Goal: Task Accomplishment & Management: Complete application form

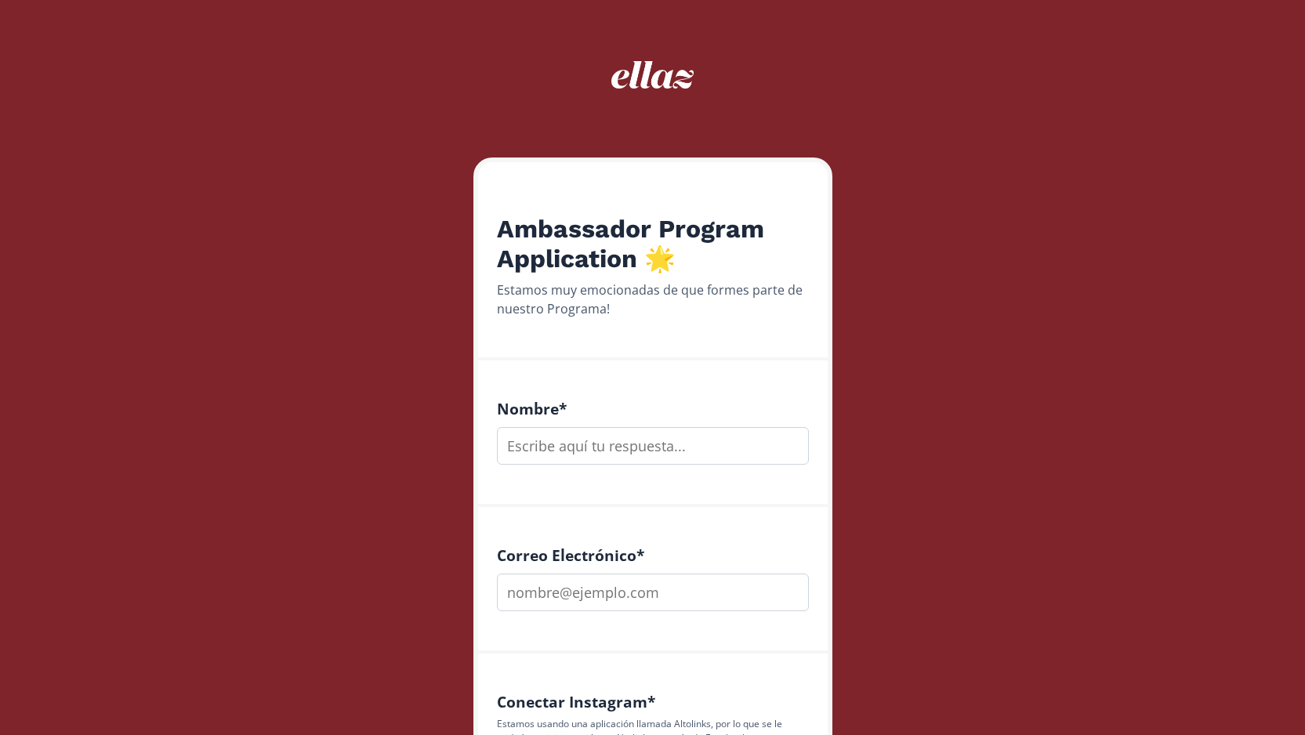
click at [616, 438] on input "text" at bounding box center [653, 446] width 312 height 38
type input "Gaby Paola"
click at [633, 589] on input "email" at bounding box center [653, 593] width 312 height 38
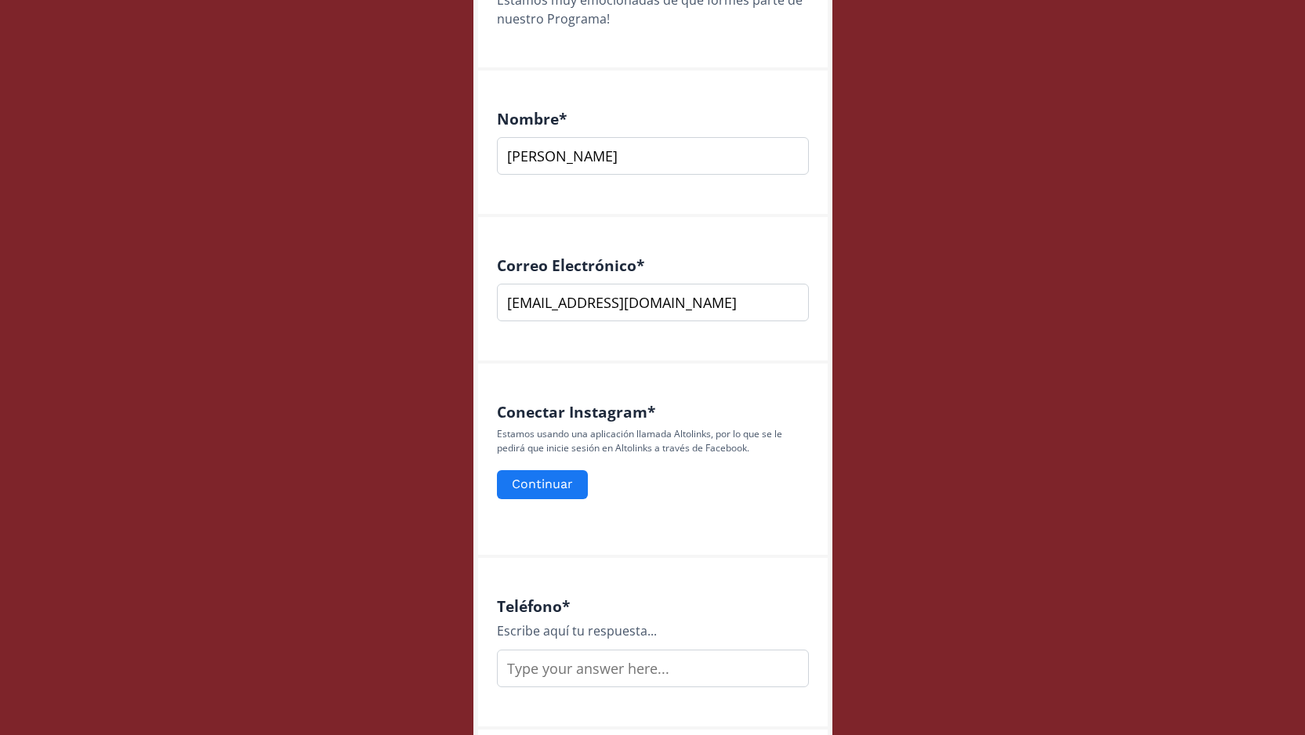
scroll to position [292, 0]
type input "[EMAIL_ADDRESS][DOMAIN_NAME]"
click at [541, 482] on button "Continuar" at bounding box center [543, 483] width 96 height 34
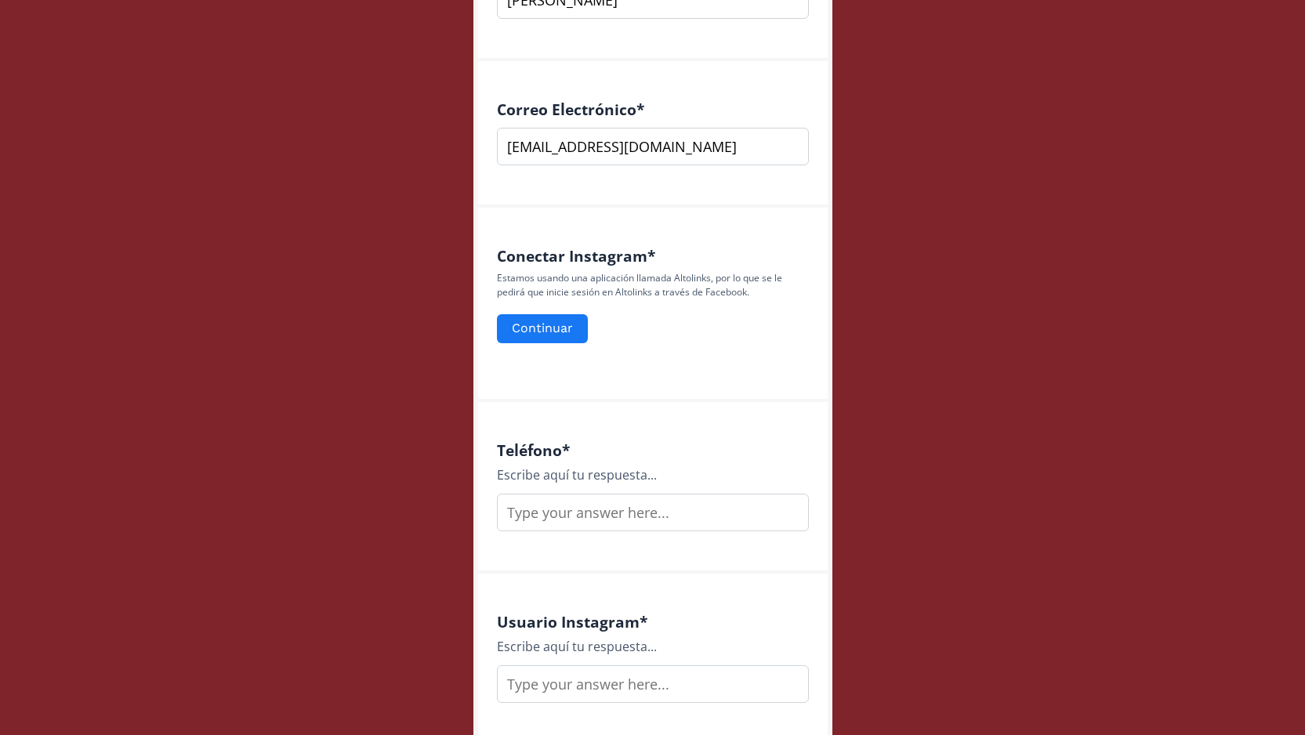
scroll to position [448, 0]
click at [616, 525] on input "text" at bounding box center [653, 511] width 312 height 38
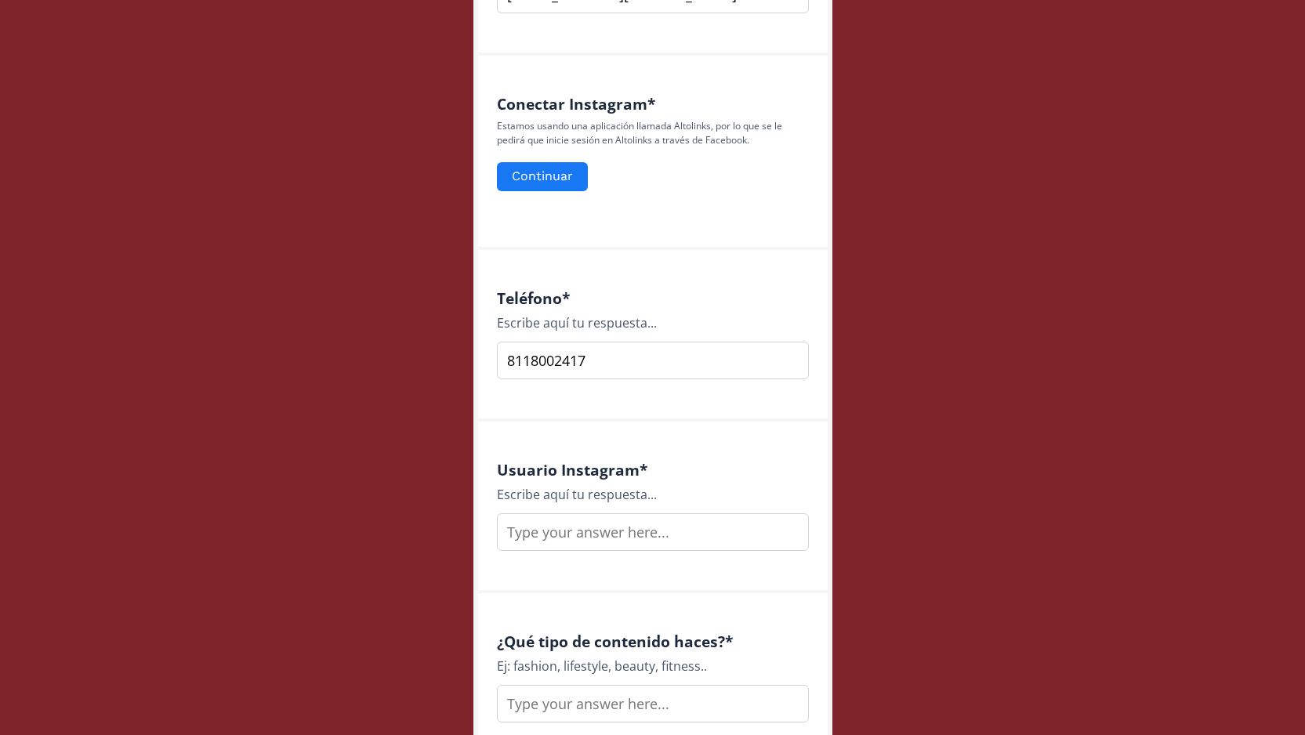
scroll to position [636, 0]
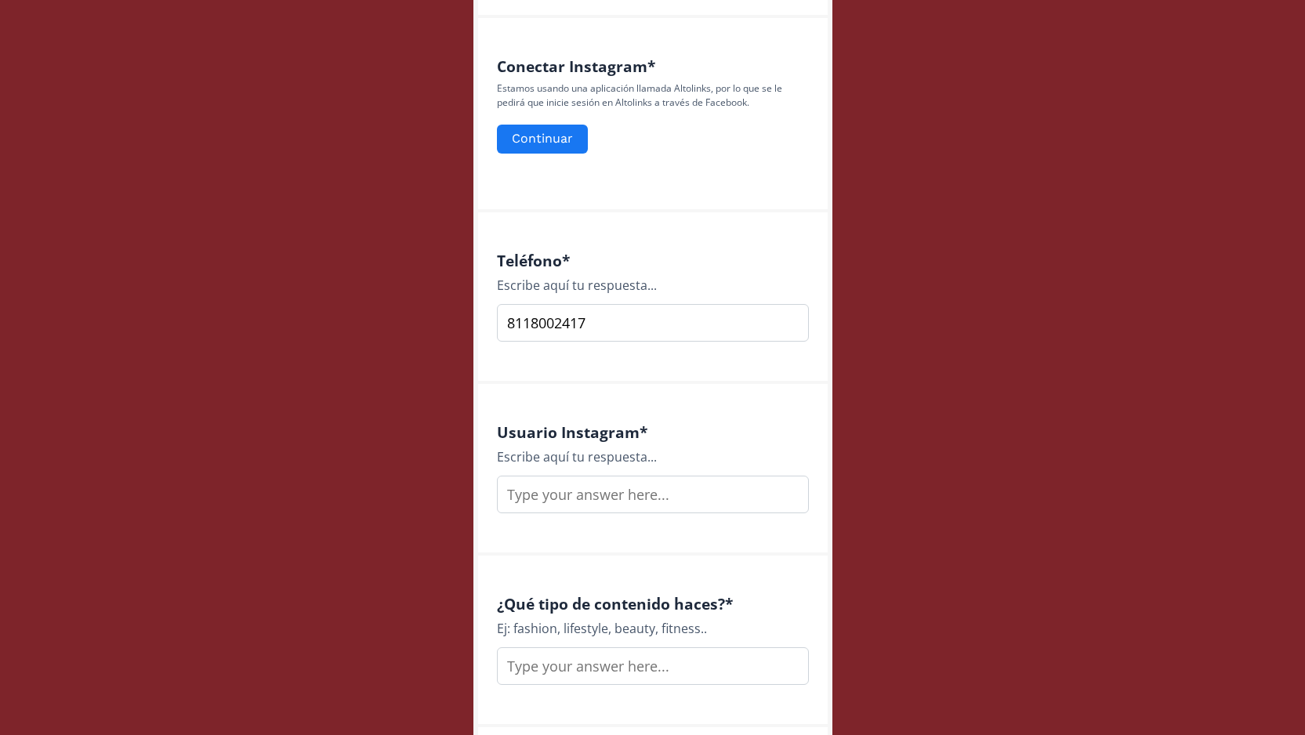
type input "8118002417"
click at [618, 499] on input "text" at bounding box center [653, 495] width 312 height 38
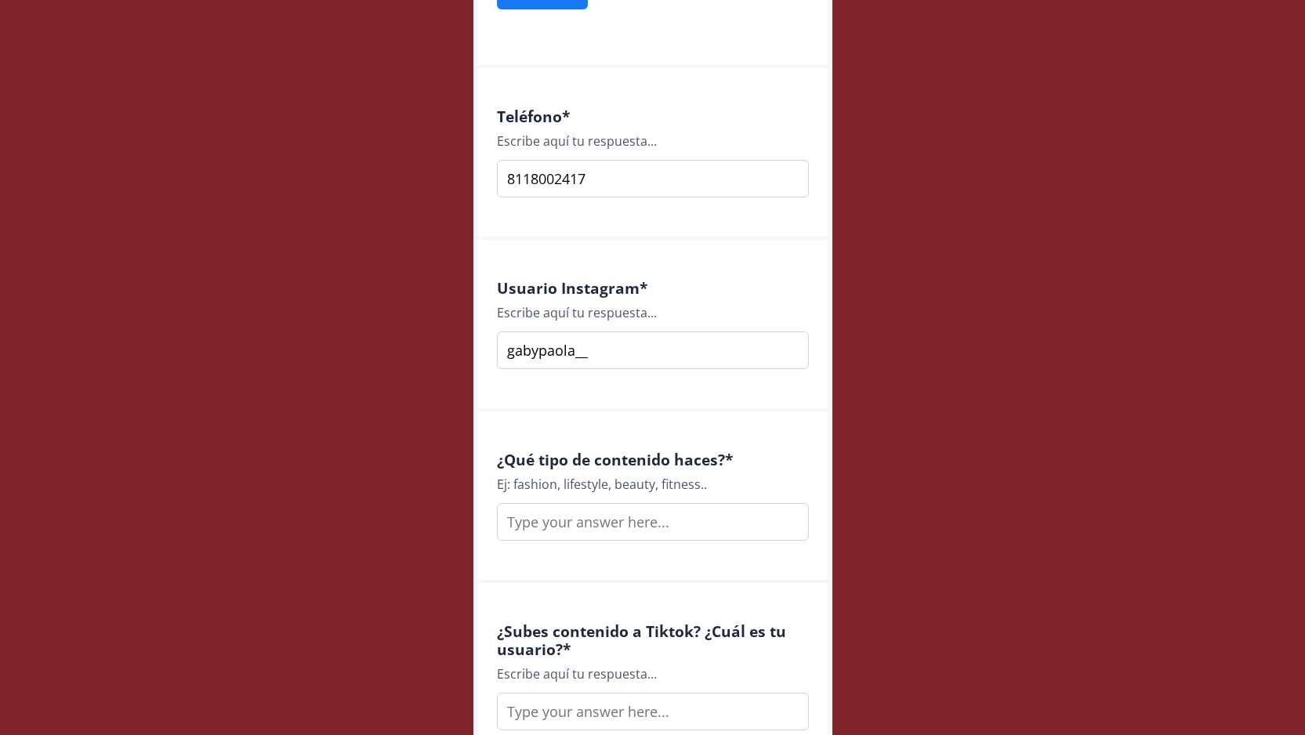
scroll to position [804, 0]
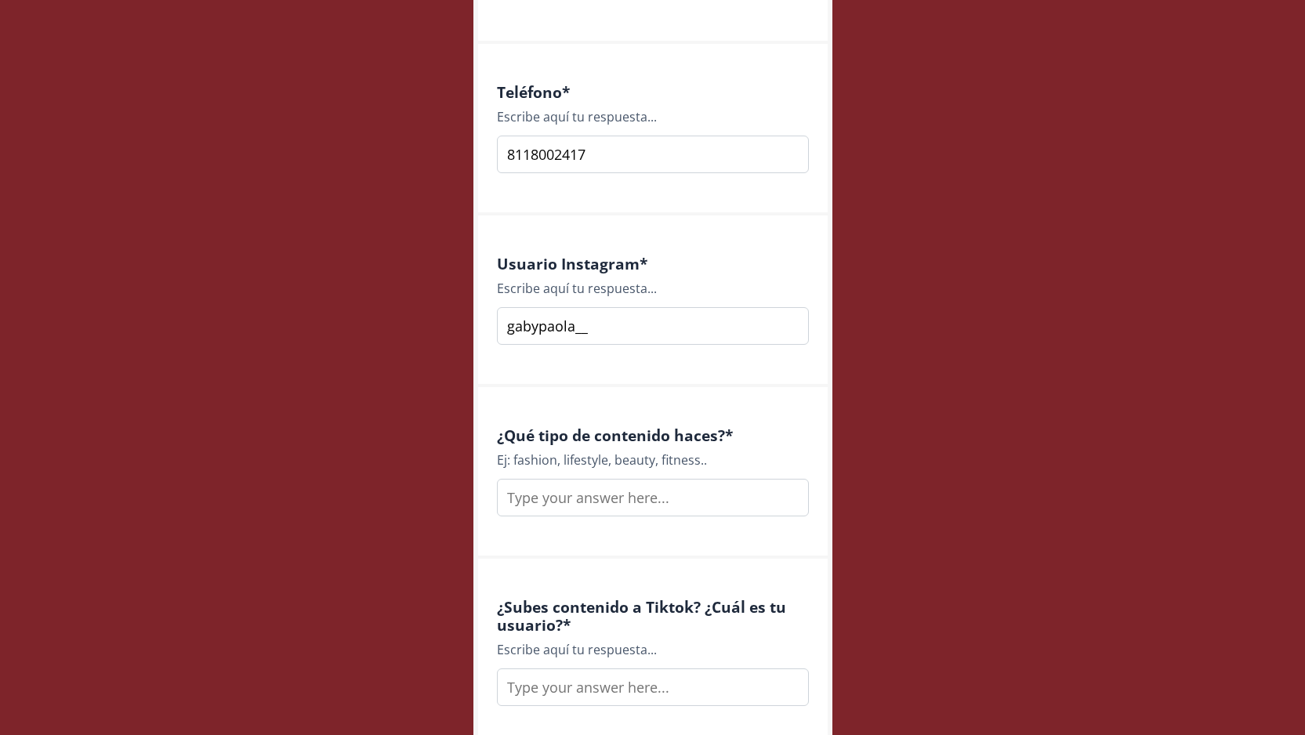
type input "gabypaola__"
click at [625, 498] on input "text" at bounding box center [653, 498] width 312 height 38
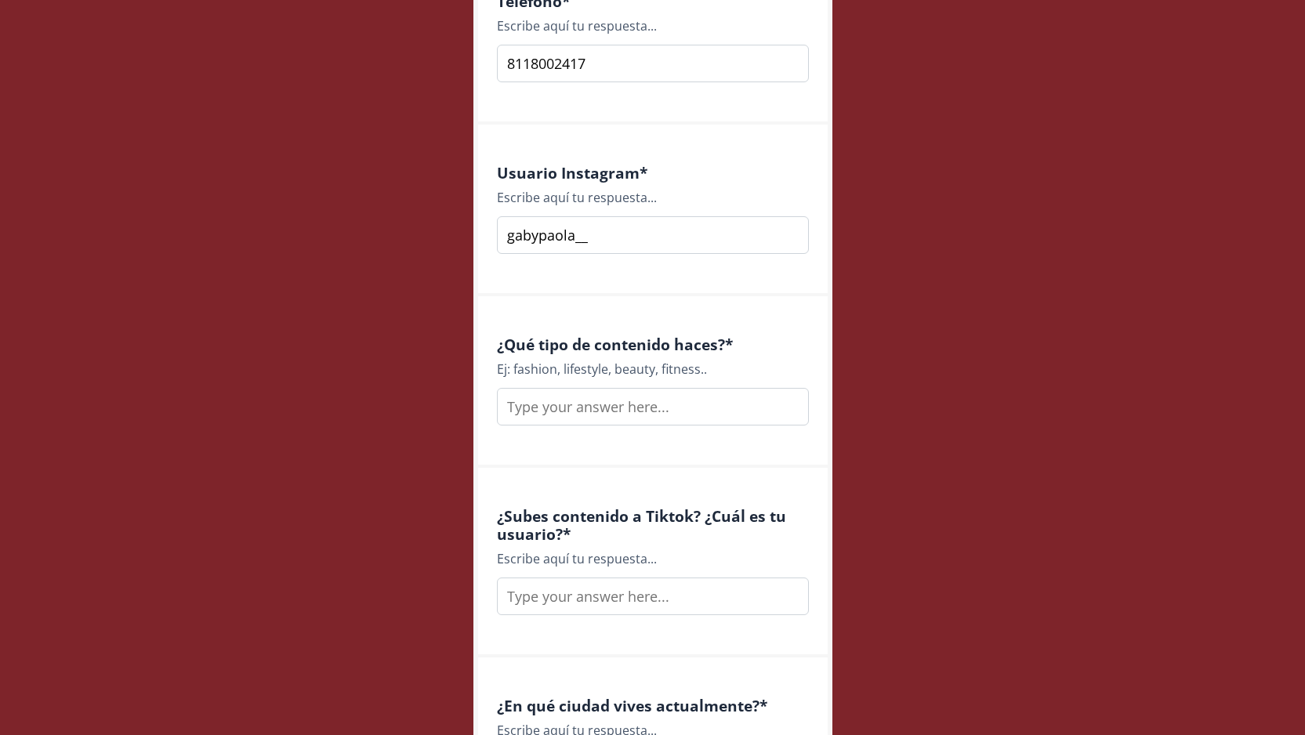
scroll to position [904, 0]
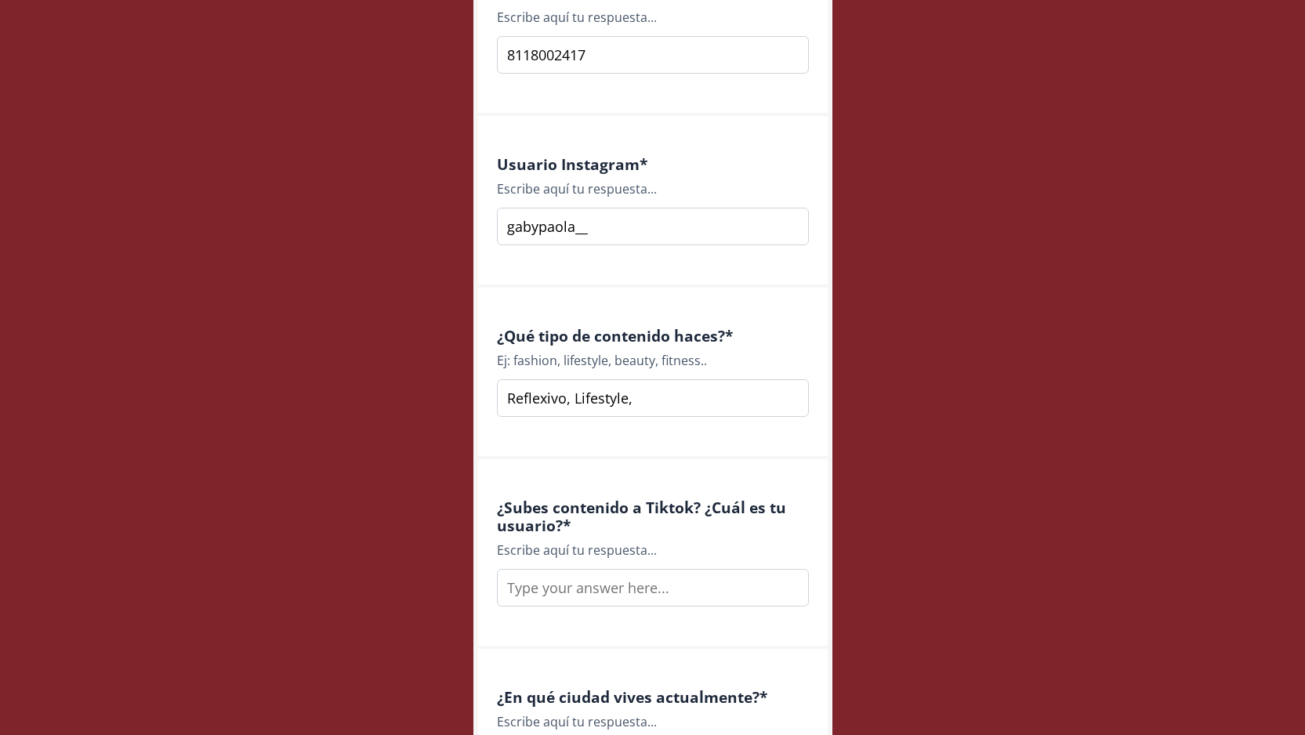
click at [575, 398] on input "Reflexivo, Lifestyle," at bounding box center [653, 398] width 312 height 38
click at [734, 398] on input "Reflexivo, Educativo y Lifestyle," at bounding box center [653, 398] width 312 height 38
click at [653, 398] on input "Reflexivo, Educativo y Lifestyle" at bounding box center [653, 398] width 312 height 38
click at [720, 398] on input "Reflexivo, Educativo, Lifestyle" at bounding box center [653, 398] width 312 height 38
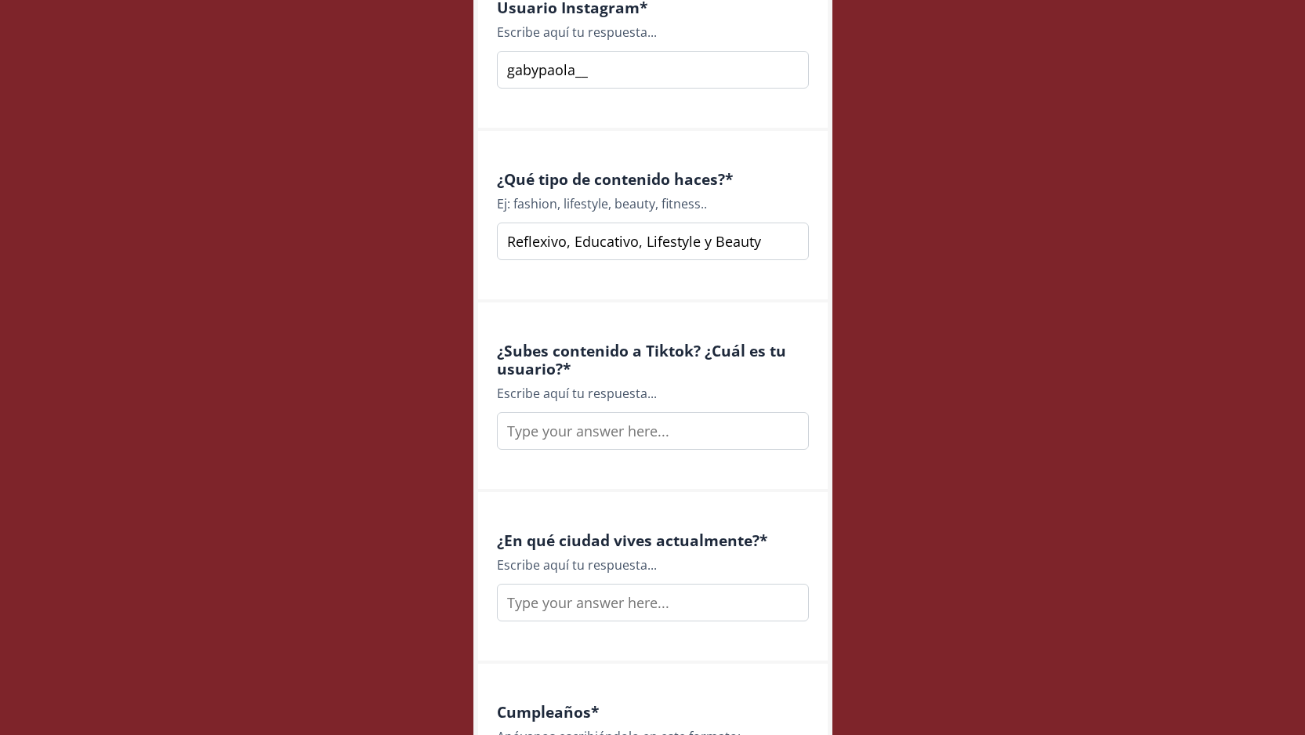
scroll to position [1062, 0]
type input "Reflexivo, Educativo, Lifestyle y Beauty"
click at [614, 436] on input "text" at bounding box center [653, 430] width 312 height 38
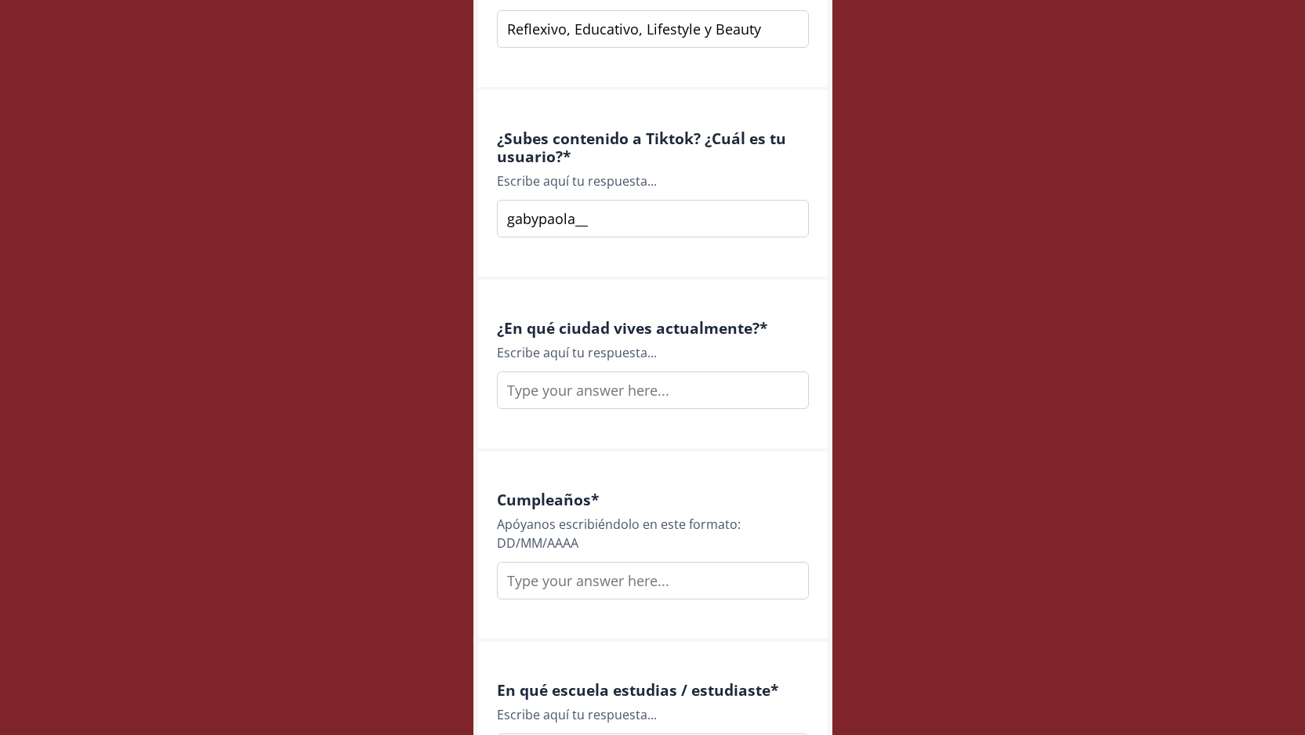
scroll to position [1275, 0]
type input "gabypaola__"
click at [635, 396] on input "text" at bounding box center [653, 389] width 312 height 38
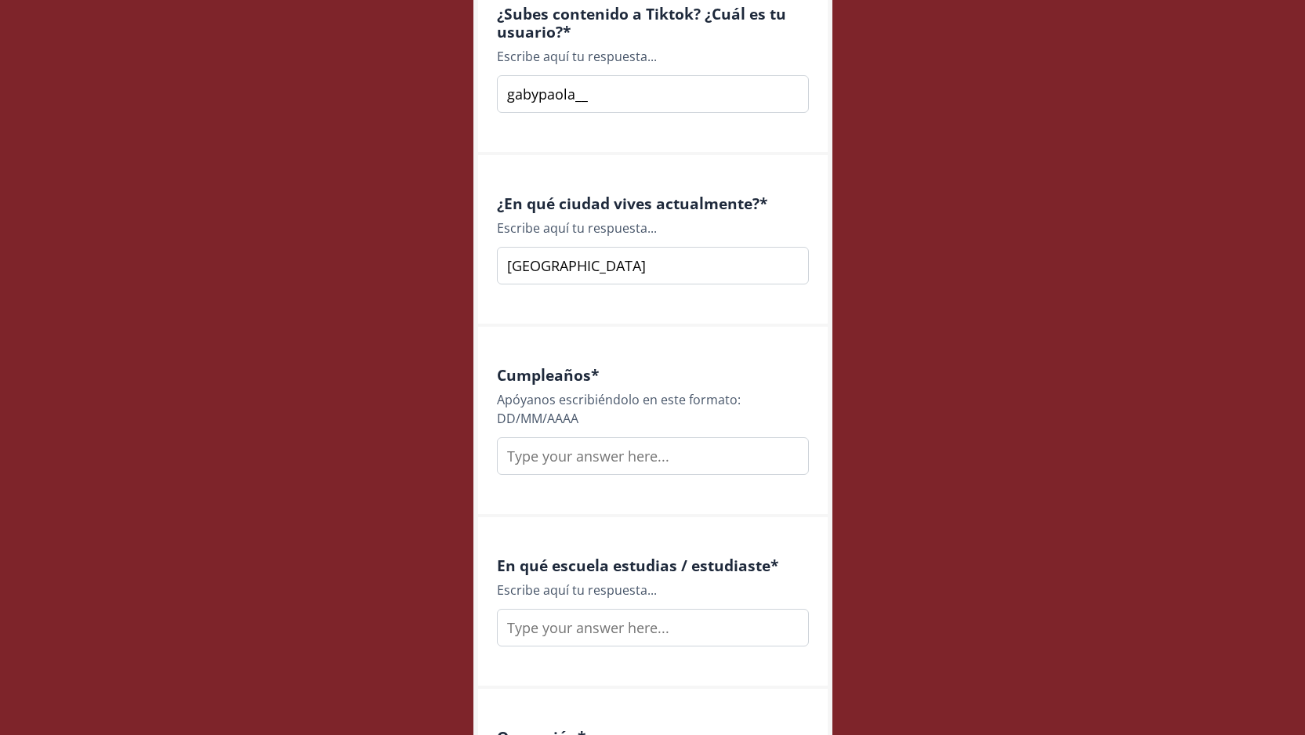
scroll to position [1439, 0]
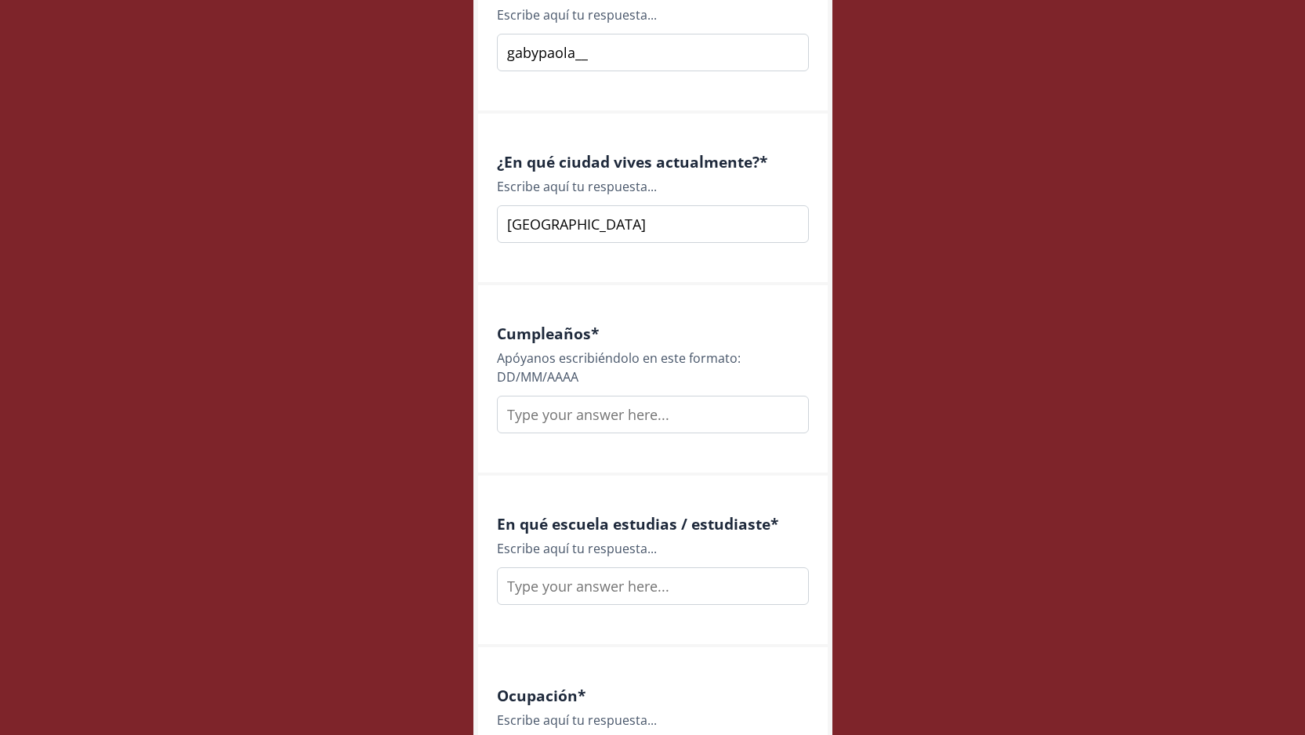
type input "Monterrey"
click at [582, 423] on input "text" at bounding box center [653, 415] width 312 height 38
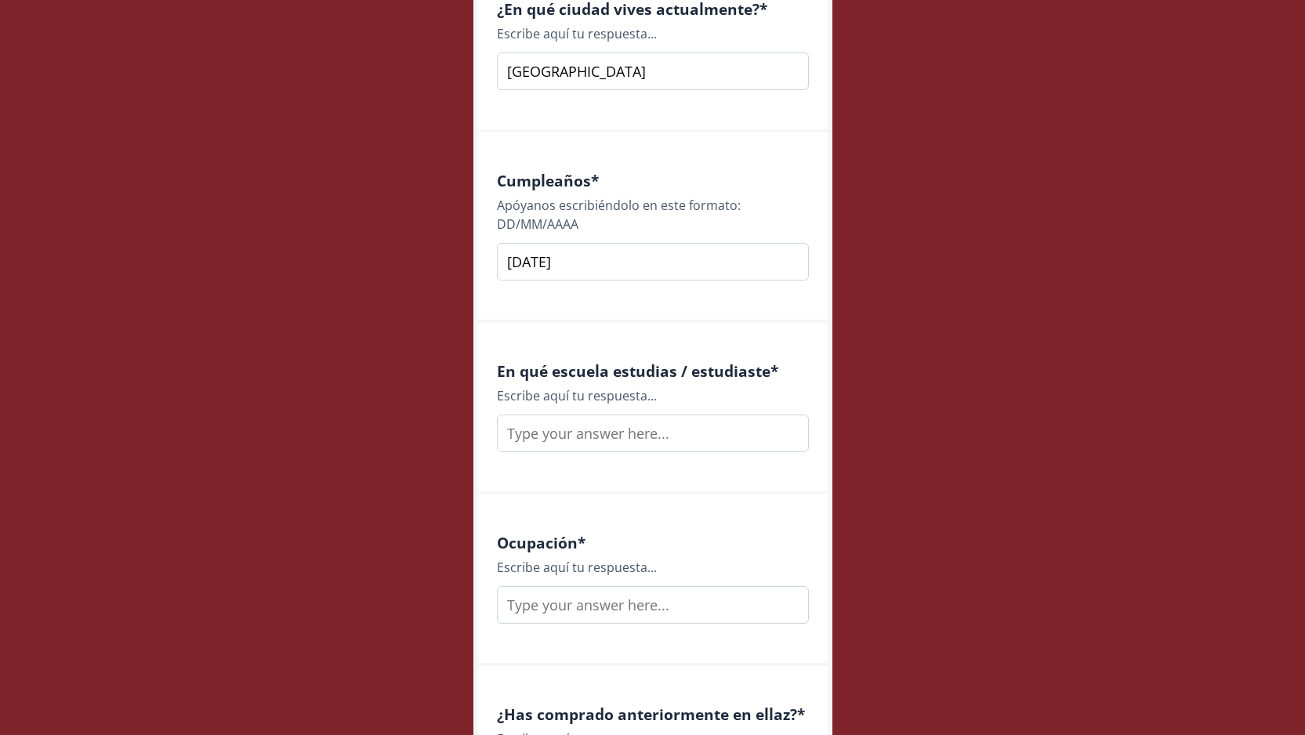
scroll to position [1627, 0]
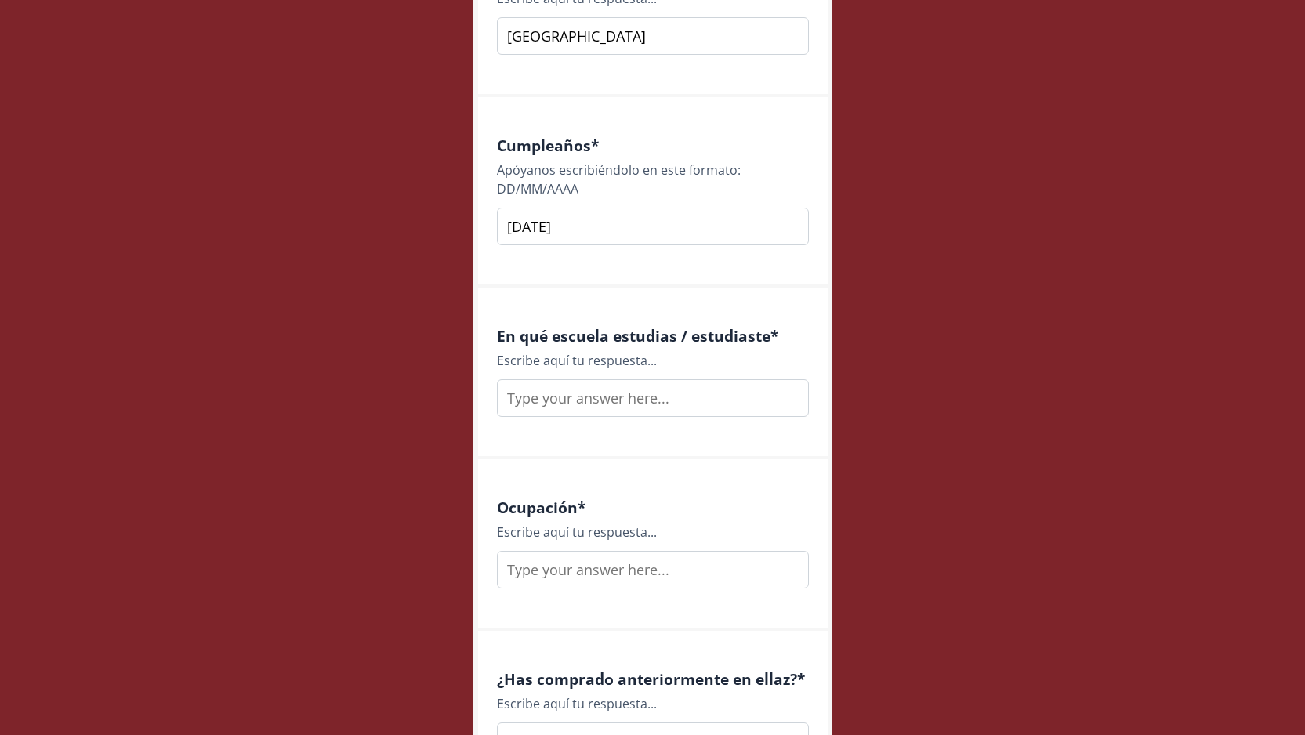
type input "09/02/1998"
click at [657, 398] on input "text" at bounding box center [653, 398] width 312 height 38
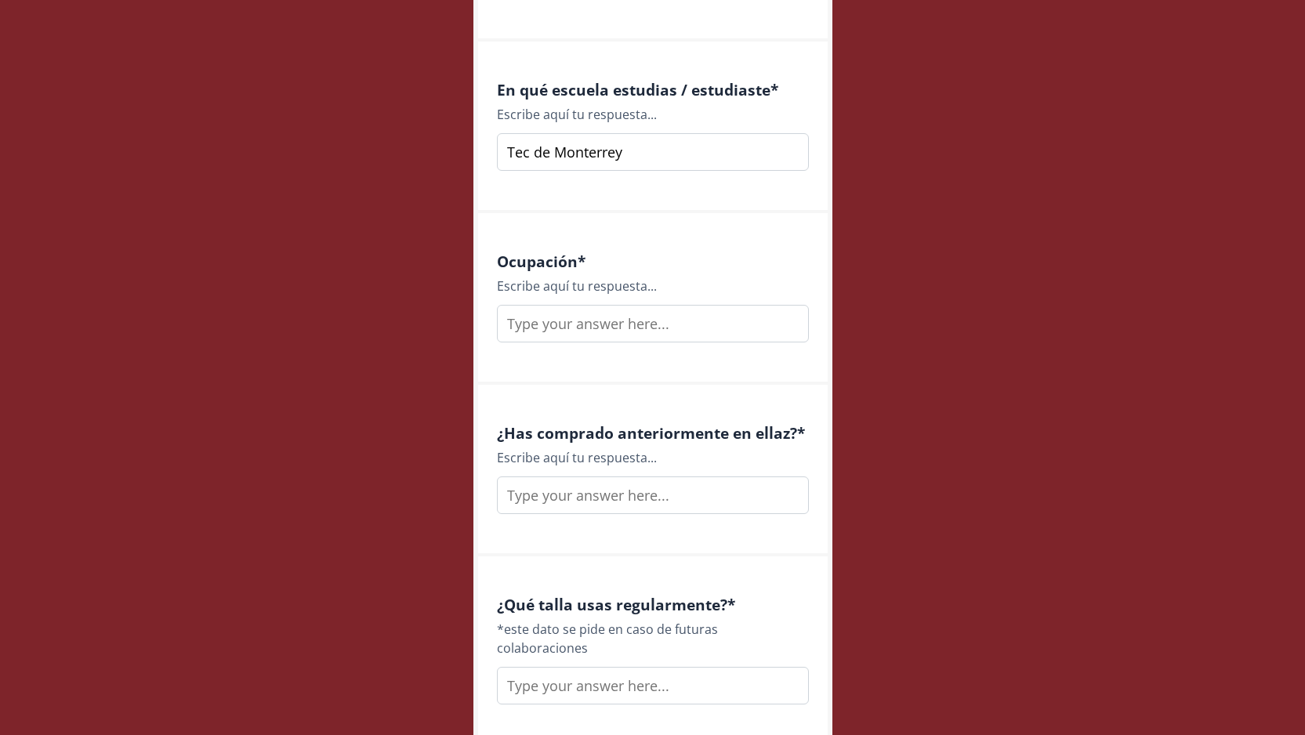
scroll to position [1874, 0]
type input "Tec de Monterrey"
click at [671, 331] on input "text" at bounding box center [653, 323] width 312 height 38
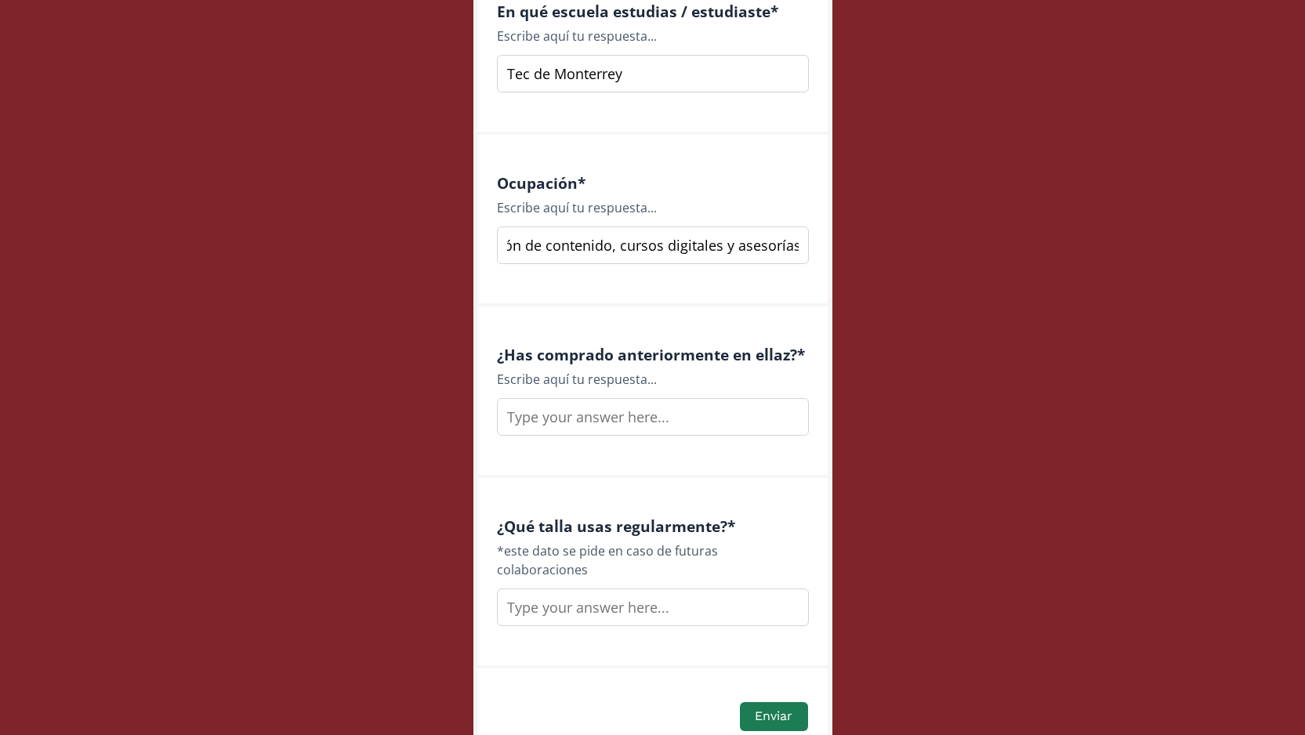
scroll to position [1963, 0]
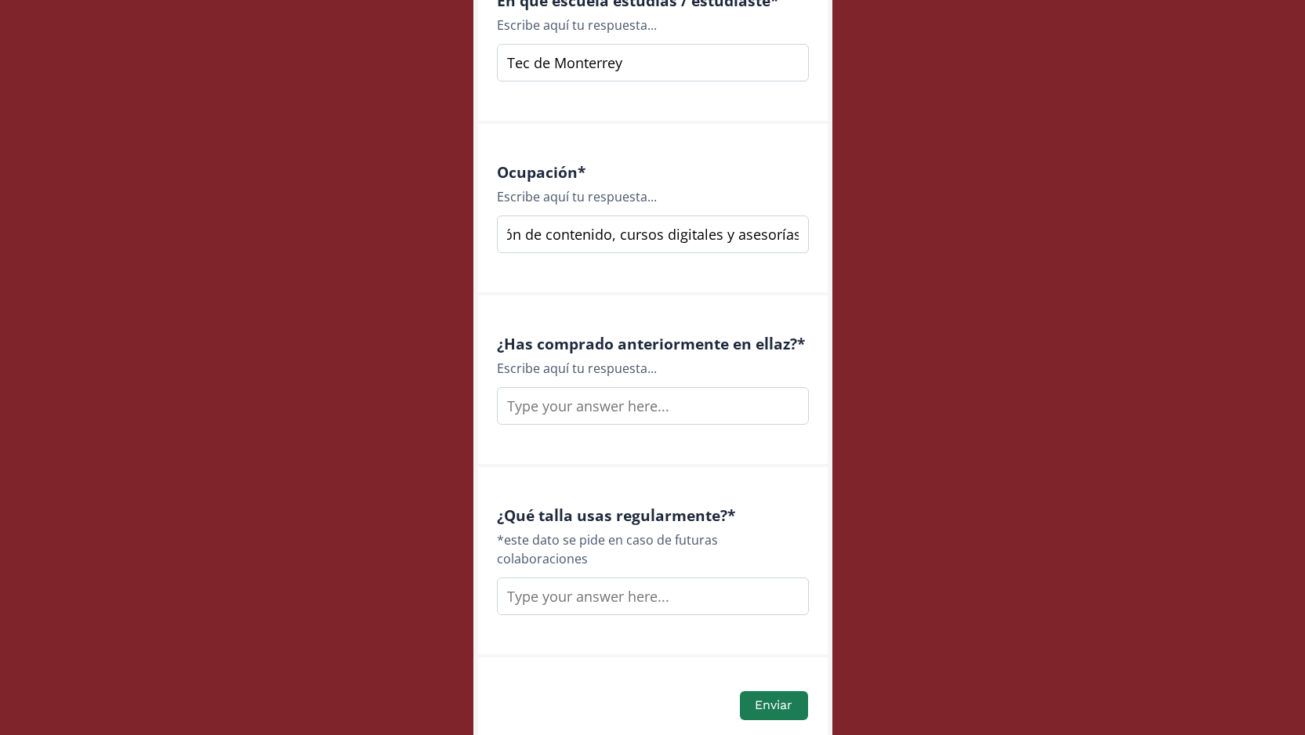
type input "Creación de contenido, cursos digitales y asesorías."
click at [600, 415] on input "text" at bounding box center [653, 406] width 312 height 38
type input "Si"
click at [615, 582] on input "text" at bounding box center [653, 597] width 312 height 38
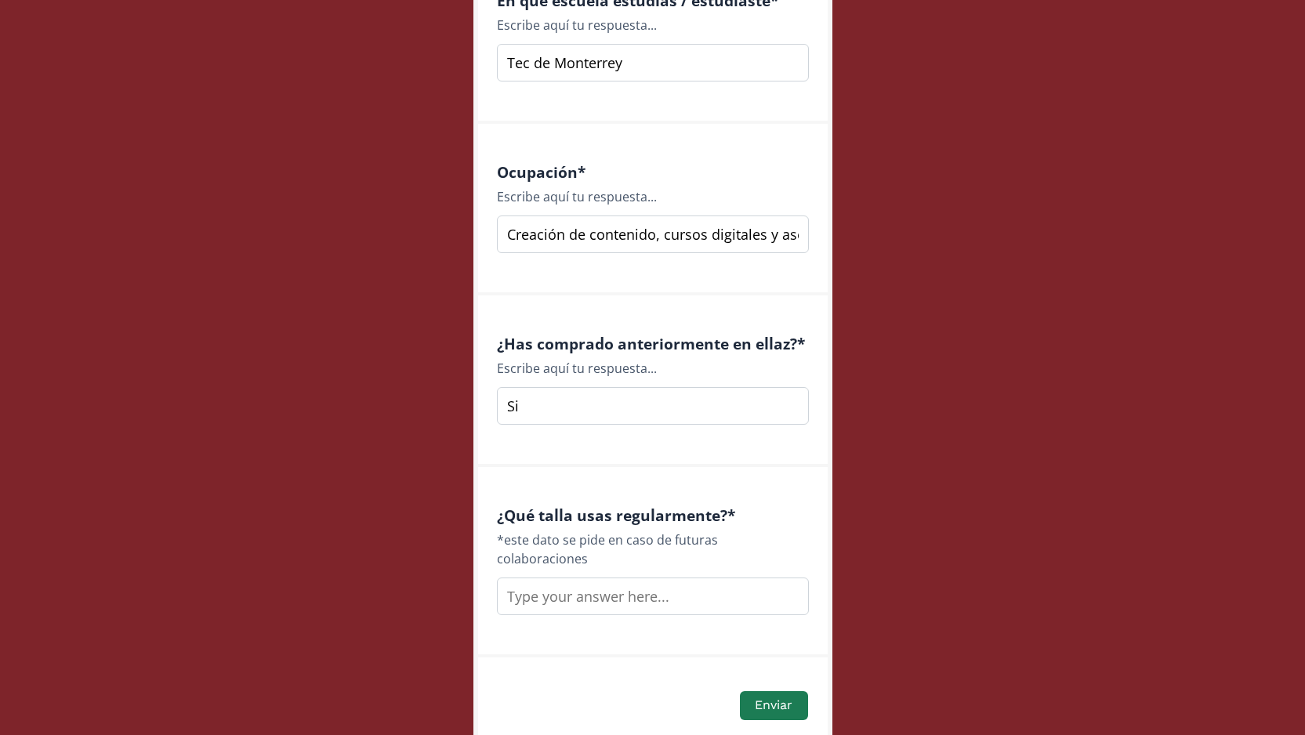
type input "M"
type input "S o M"
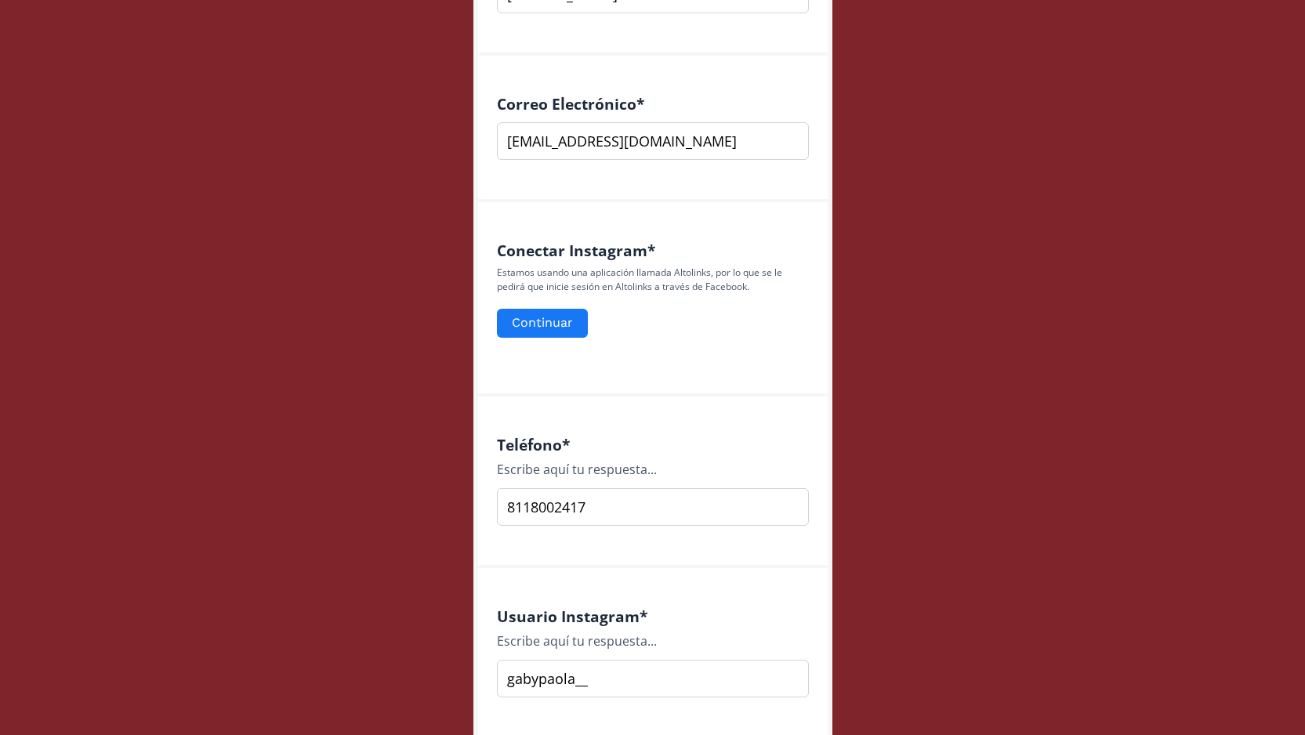
scroll to position [437, 0]
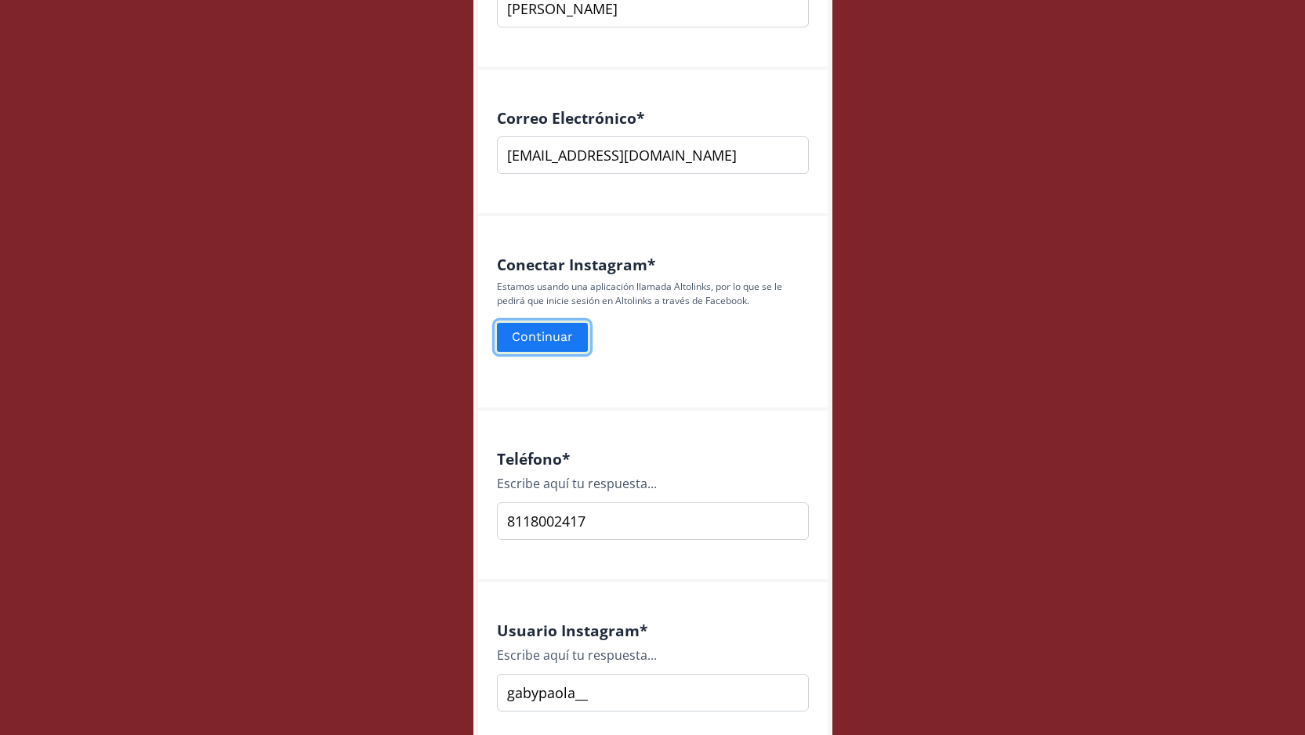
click at [556, 332] on button "Continuar" at bounding box center [543, 338] width 96 height 34
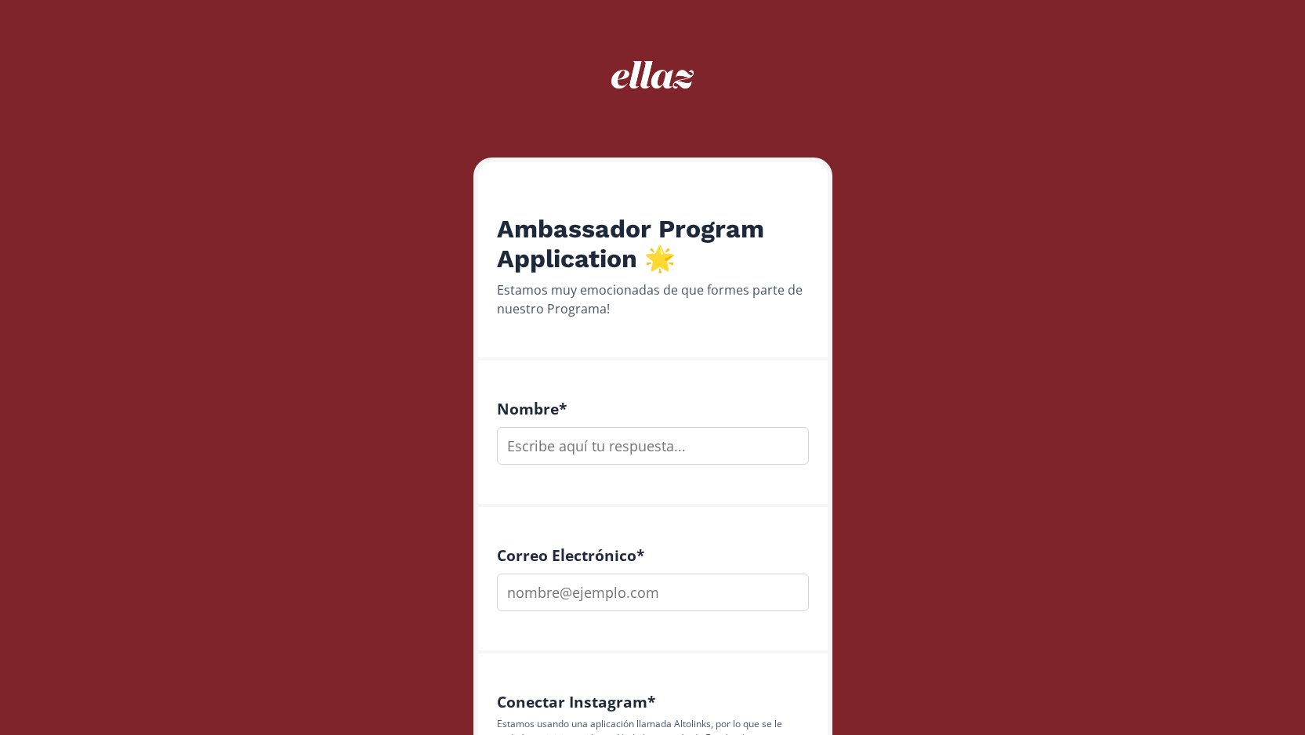
click at [617, 459] on input "text" at bounding box center [653, 446] width 312 height 38
click at [684, 458] on input "text" at bounding box center [653, 446] width 312 height 38
type input "[PERSON_NAME]"
click at [660, 610] on input "email" at bounding box center [653, 593] width 312 height 38
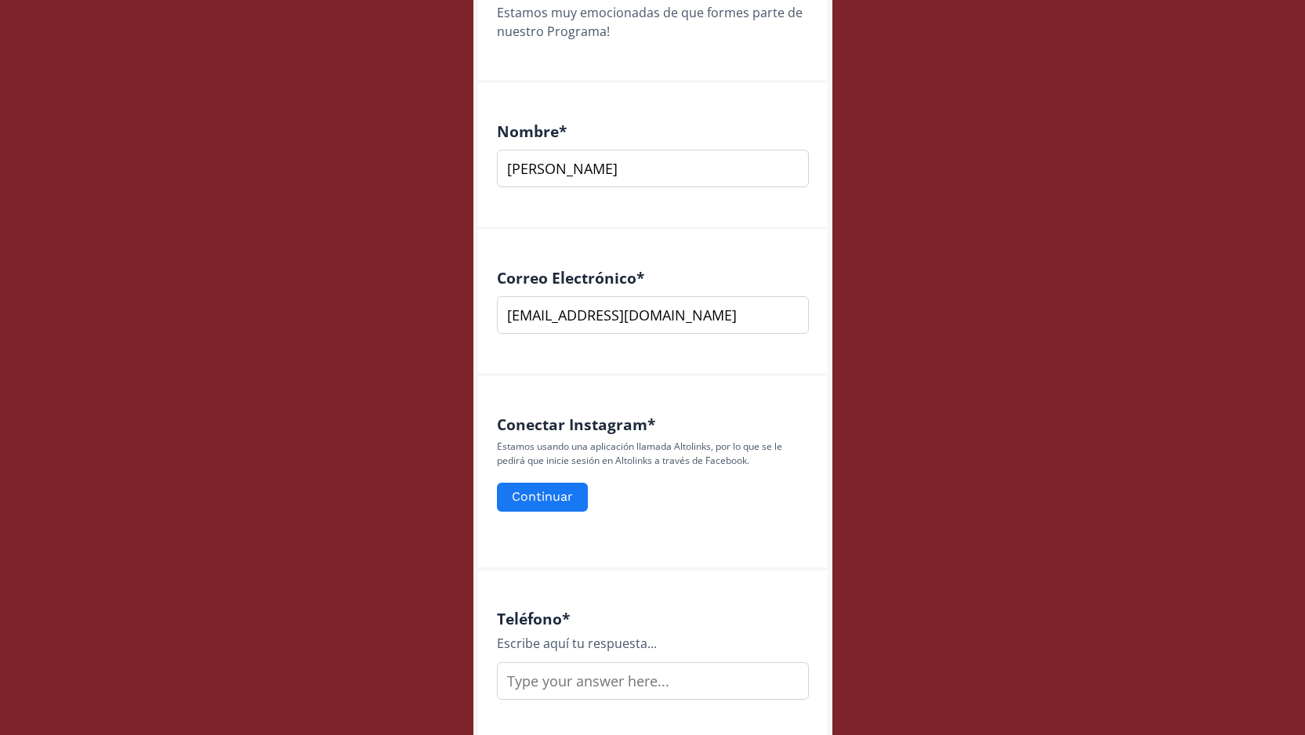
scroll to position [300, 0]
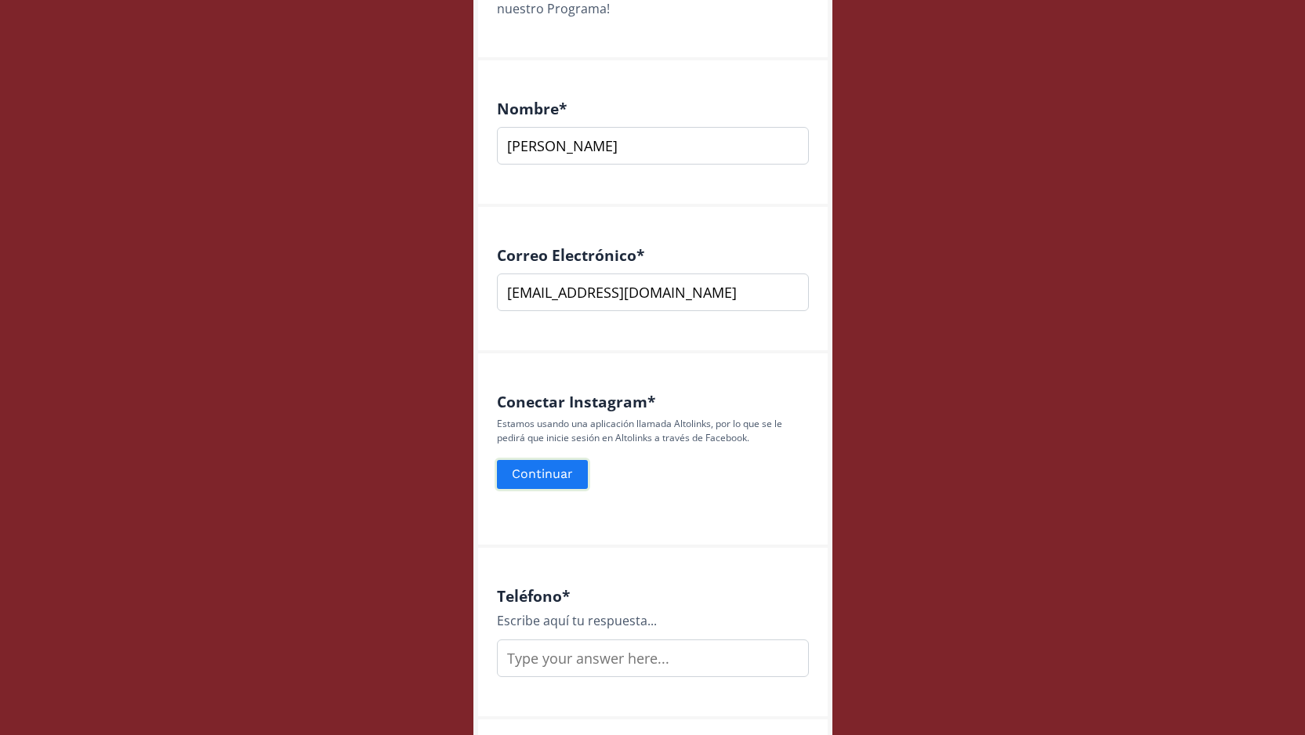
type input "[EMAIL_ADDRESS][DOMAIN_NAME]"
click at [546, 472] on button "Continuar" at bounding box center [543, 475] width 96 height 34
